Goal: Navigation & Orientation: Find specific page/section

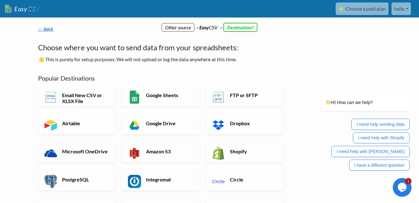
click at [43, 29] on link "← back" at bounding box center [46, 29] width 16 height 6
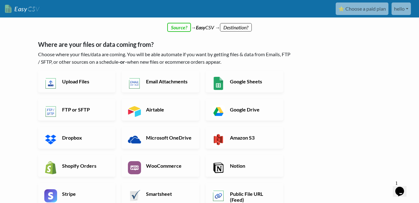
click at [175, 27] on div "← back Thanks for signing up! Set up your Import Flow and Upload Page in 1 minu…" at bounding box center [165, 159] width 266 height 281
click at [401, 15] on link "hello" at bounding box center [400, 8] width 19 height 12
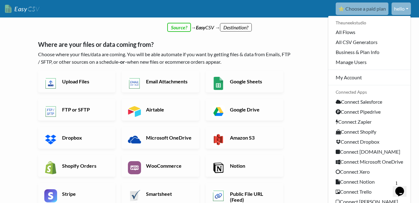
click at [15, 7] on link "Easy CSV" at bounding box center [22, 8] width 34 height 13
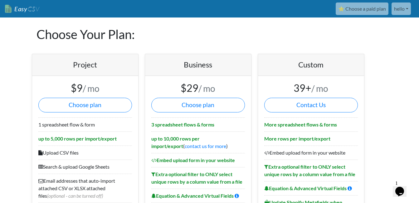
click at [399, 12] on link "hello" at bounding box center [400, 8] width 19 height 12
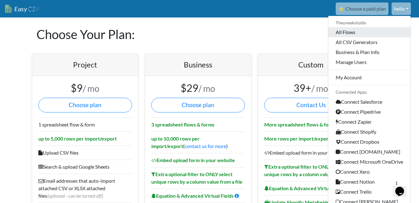
click at [341, 33] on link "All Flows" at bounding box center [369, 32] width 82 height 10
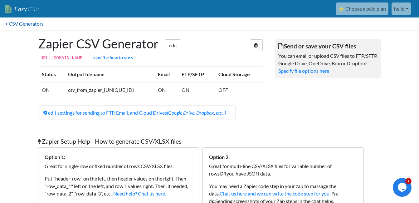
click at [14, 24] on link "< CSV Generators" at bounding box center [24, 23] width 49 height 12
